Goal: Check status: Check status

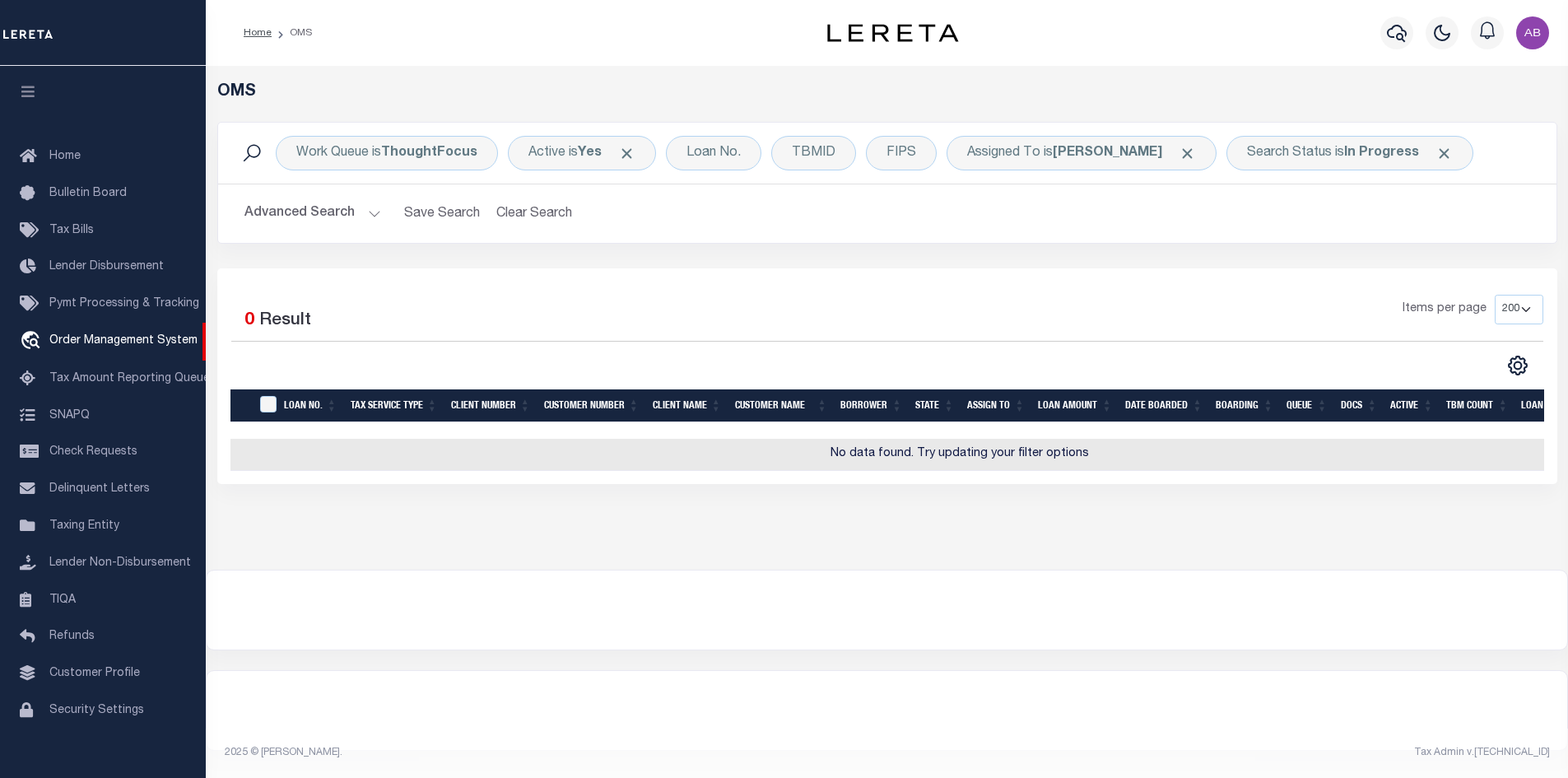
select select "200"
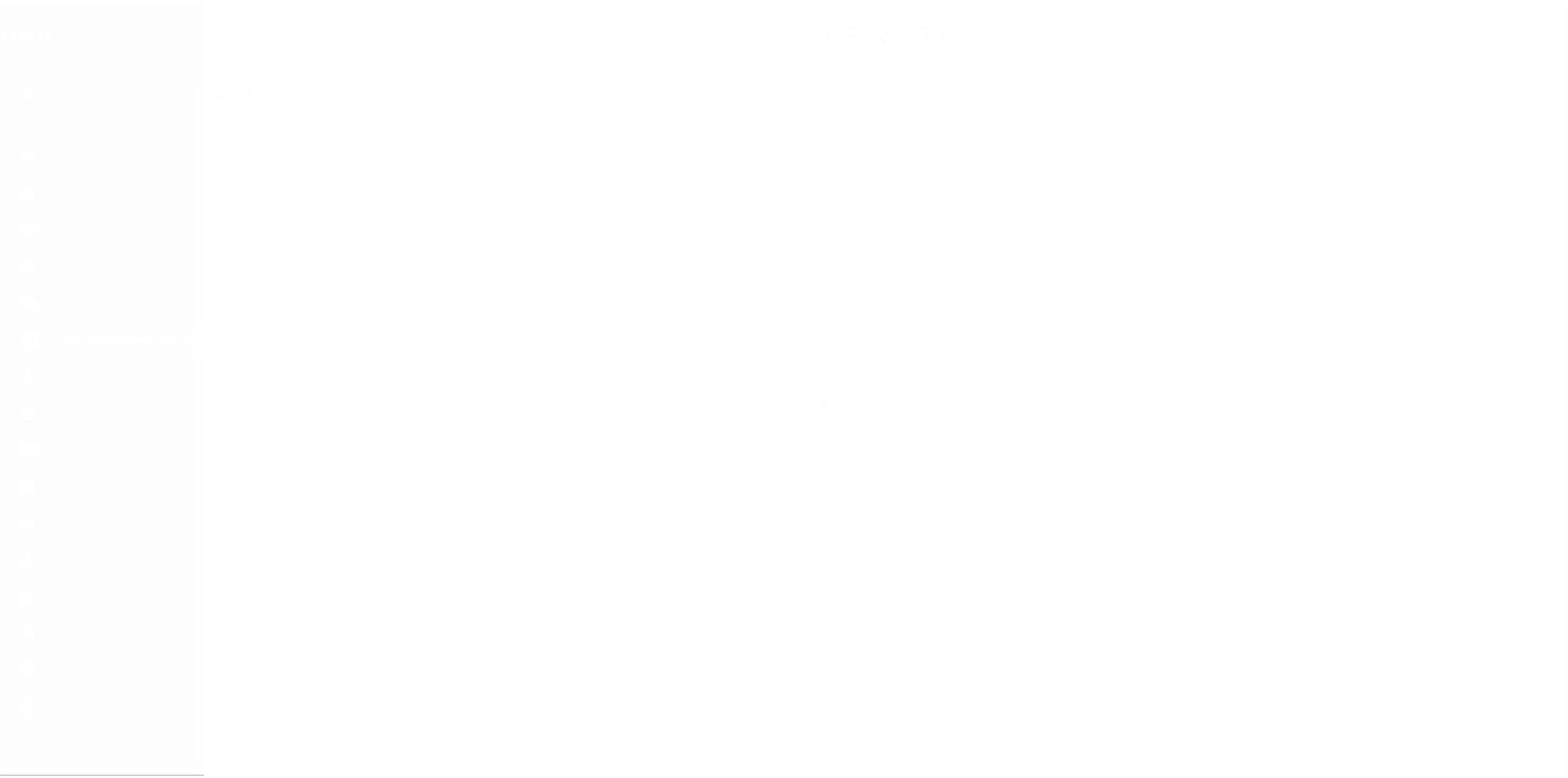
scroll to position [24, 0]
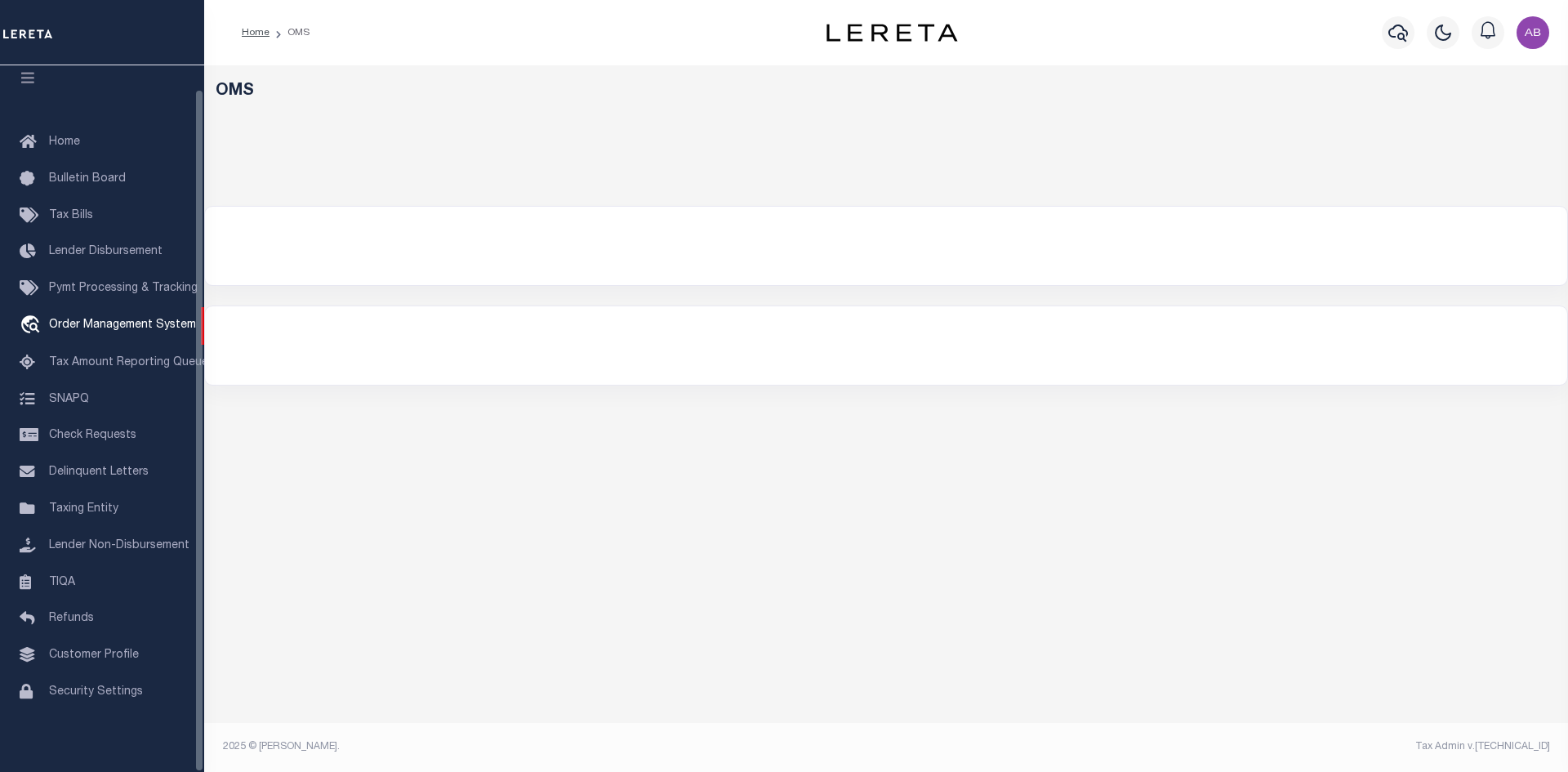
select select "200"
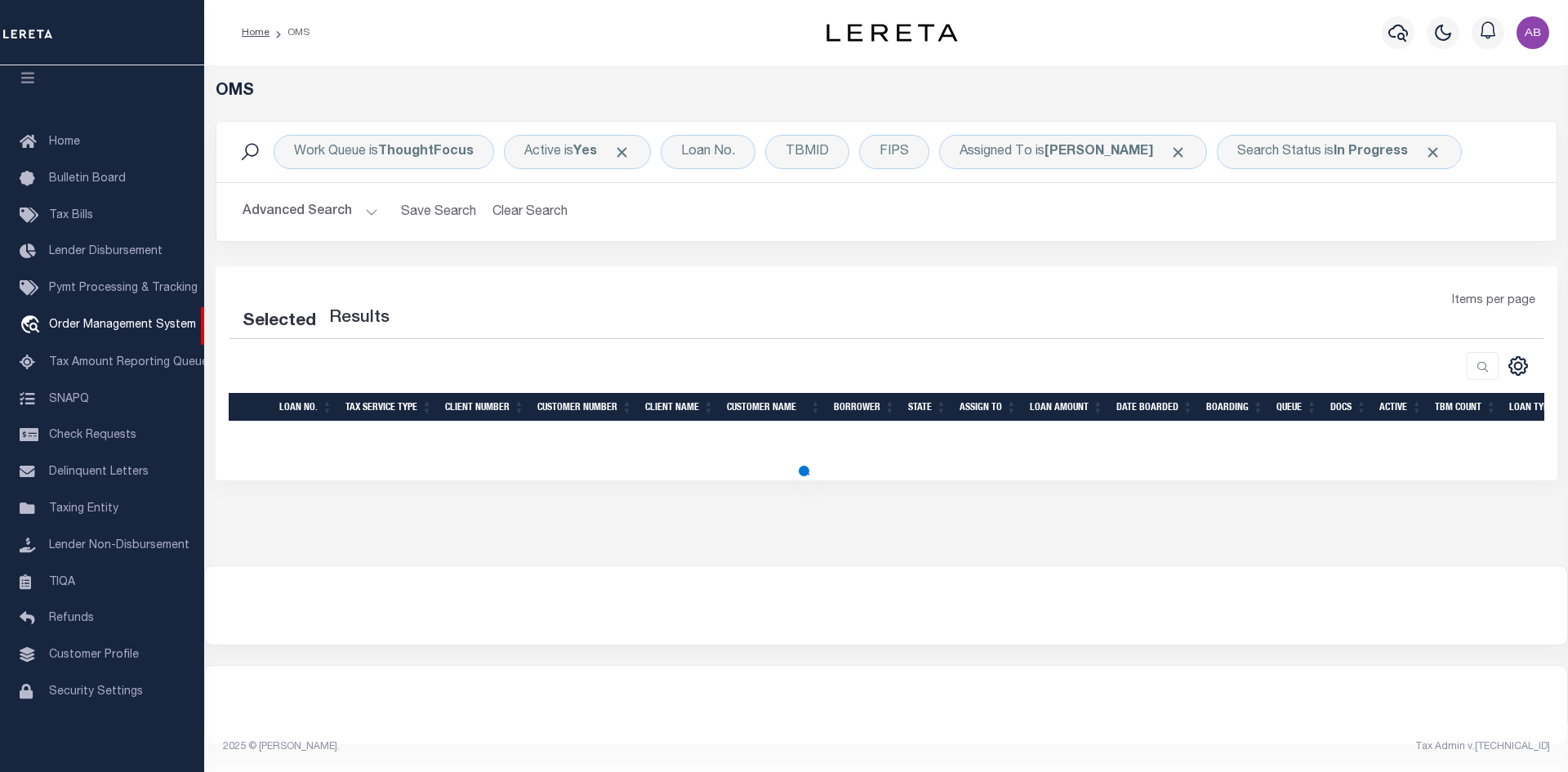
select select "200"
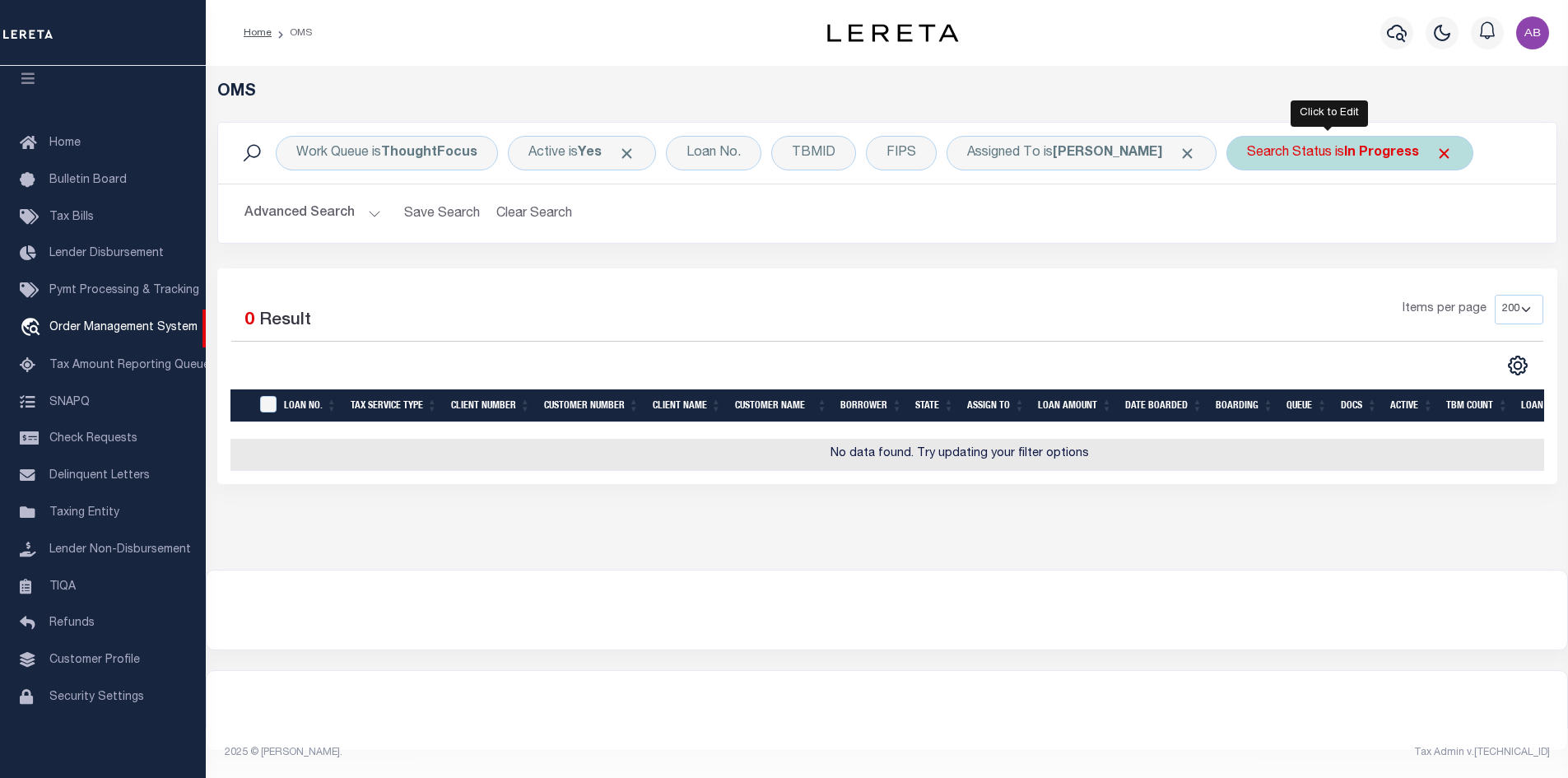
click at [1287, 141] on div "Search Status is In Progress" at bounding box center [1349, 153] width 247 height 35
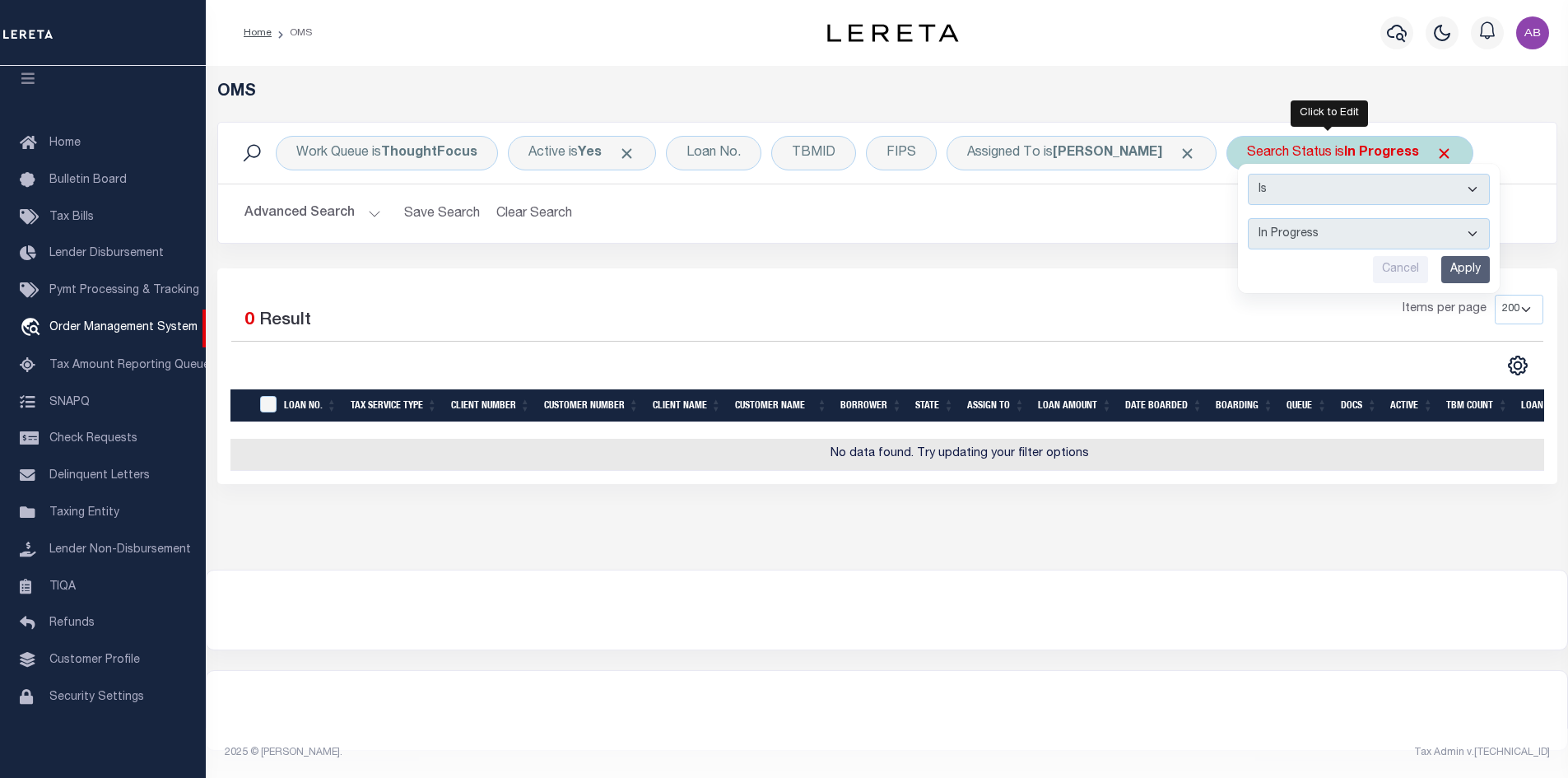
click at [1262, 227] on select "Automated Search Bad Parcel Complete Duplicate Parcel High Dollar Reporting In …" at bounding box center [1369, 233] width 242 height 31
select select "RD"
click at [1248, 219] on select "Automated Search Bad Parcel Complete Duplicate Parcel High Dollar Reporting In …" at bounding box center [1369, 233] width 242 height 31
click at [1444, 269] on input "Apply" at bounding box center [1465, 269] width 49 height 27
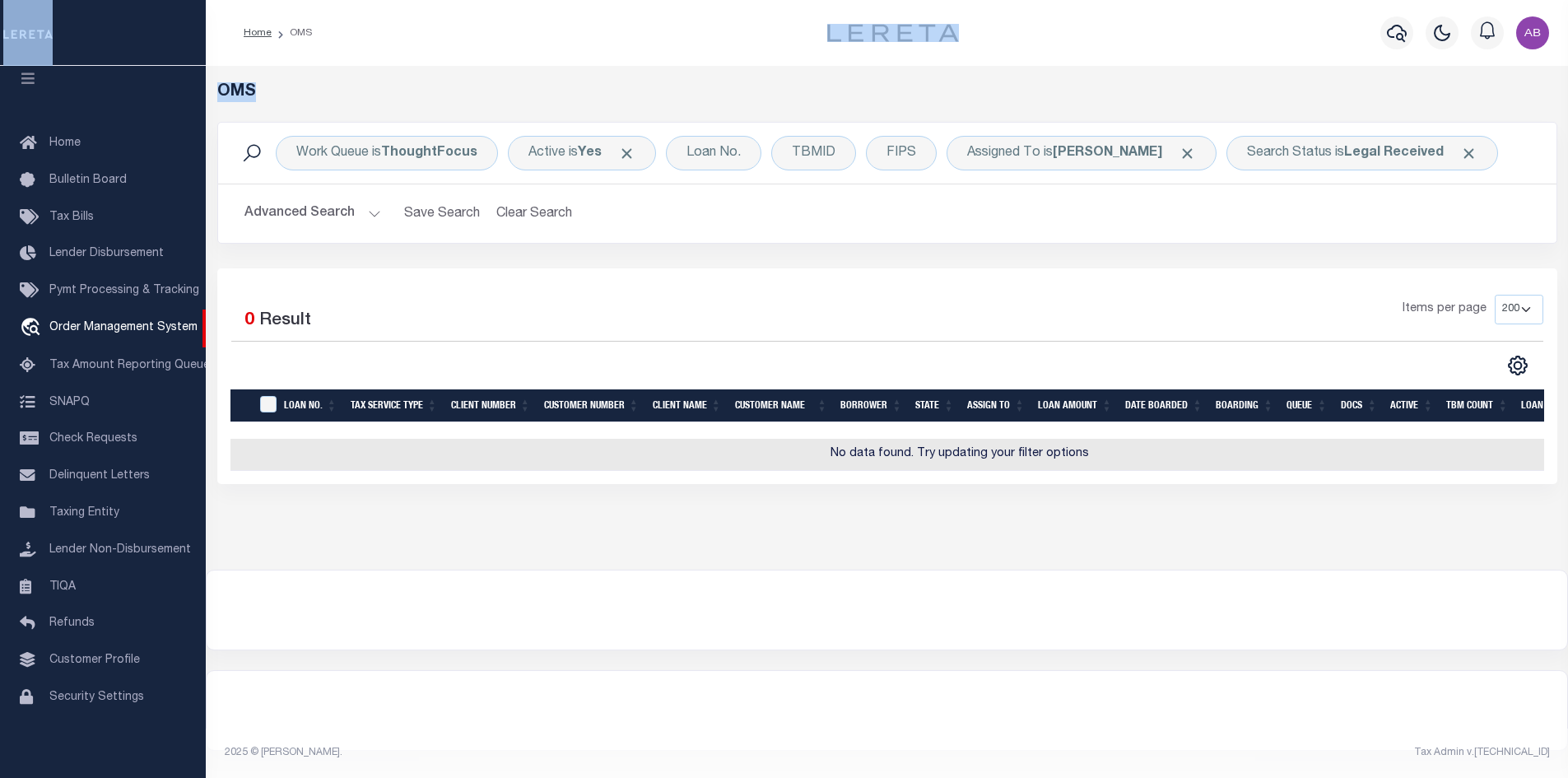
drag, startPoint x: 351, startPoint y: 53, endPoint x: 389, endPoint y: 101, distance: 61.2
click at [389, 101] on div "Home OMS Profile" at bounding box center [784, 385] width 1568 height 770
click at [389, 101] on h5 "OMS" at bounding box center [887, 92] width 1340 height 20
drag, startPoint x: 266, startPoint y: 65, endPoint x: 284, endPoint y: 170, distance: 106.5
click at [284, 170] on div "Home OMS Profile" at bounding box center [784, 385] width 1568 height 770
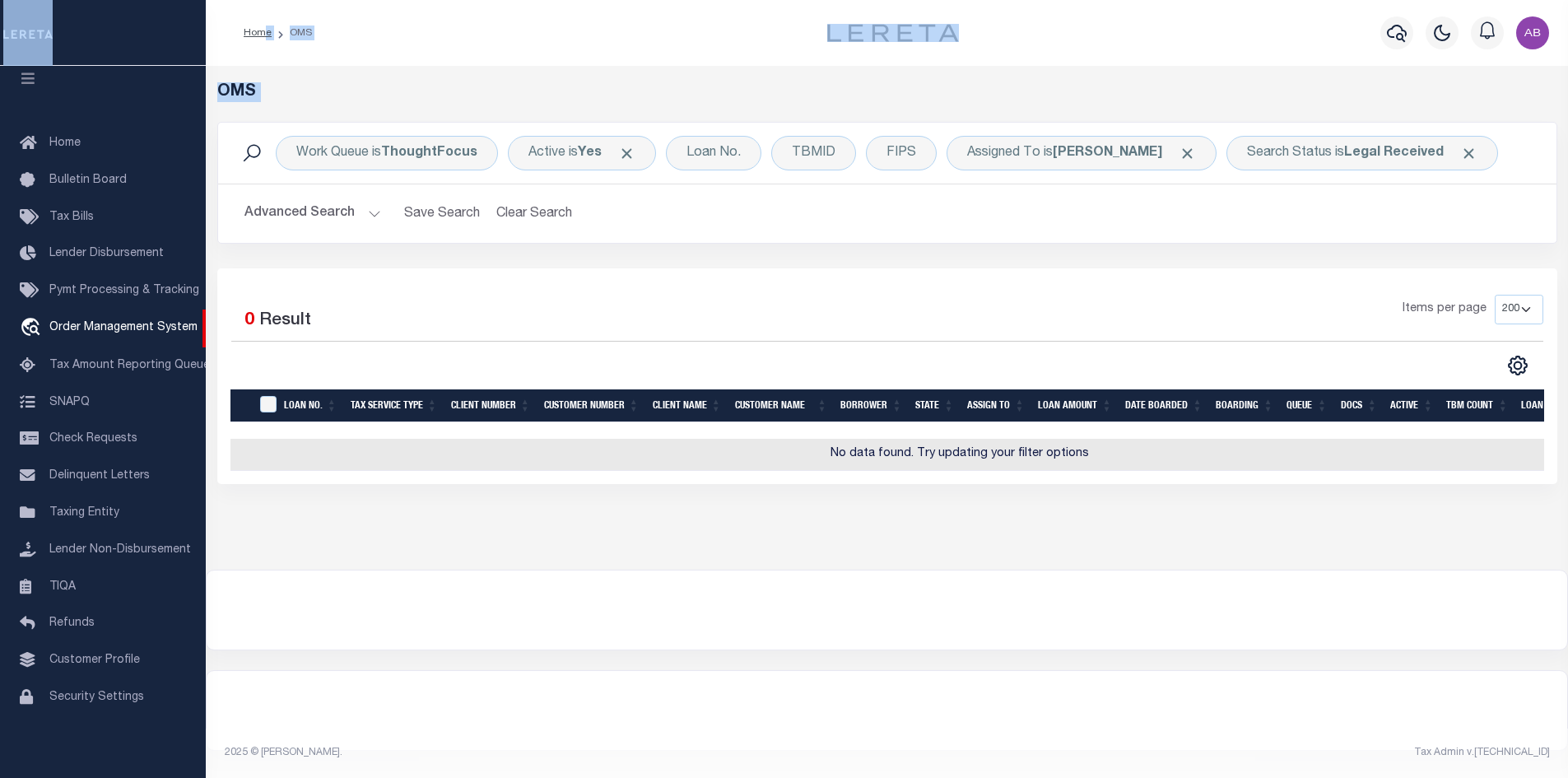
click at [549, 60] on div "Home OMS Profile Sign out" at bounding box center [886, 33] width 1362 height 66
drag, startPoint x: 394, startPoint y: 83, endPoint x: 290, endPoint y: 31, distance: 116.3
click at [290, 31] on div "Home OMS Profile" at bounding box center [784, 385] width 1568 height 770
click at [361, 70] on div "OMS Work Queue is ThoughtFocus Active is Yes Loan No. TBMID FIPS Assigned To is…" at bounding box center [886, 317] width 1362 height 504
